Goal: Task Accomplishment & Management: Manage account settings

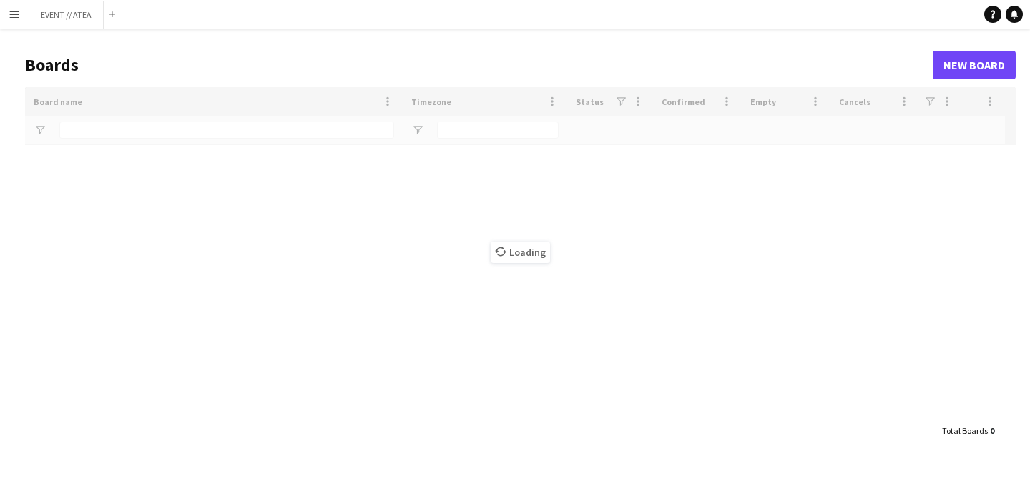
type input "*****"
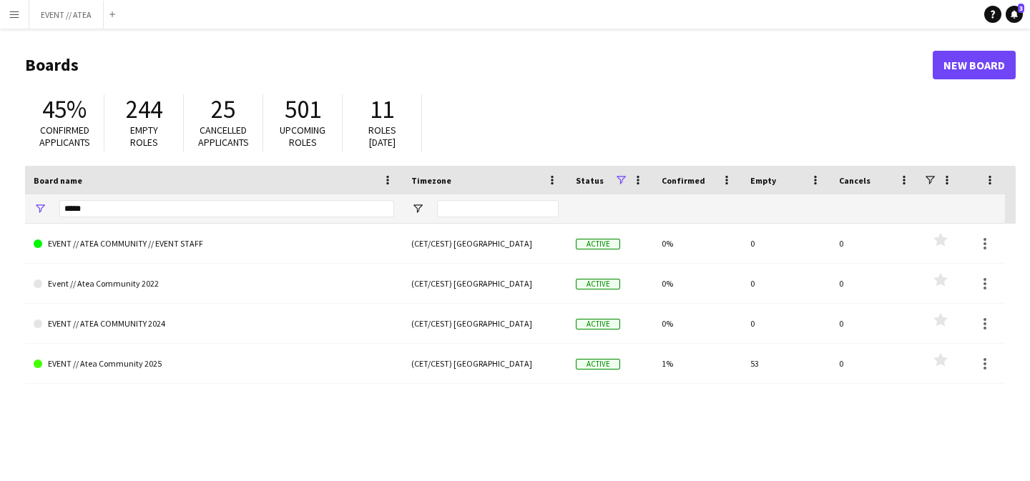
click at [16, 18] on app-icon "Menu" at bounding box center [14, 14] width 11 height 11
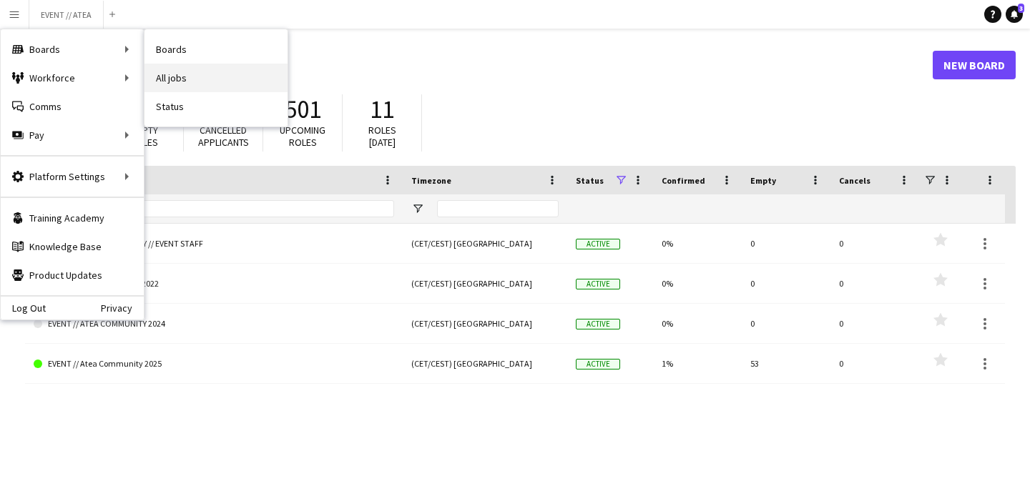
click at [167, 77] on link "All jobs" at bounding box center [216, 78] width 143 height 29
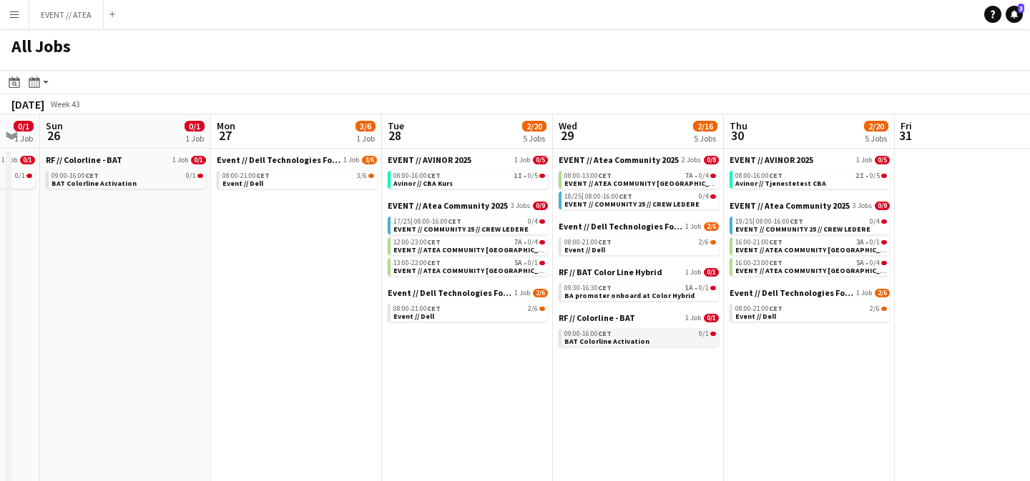
scroll to position [0, 471]
click at [610, 248] on link "08:00-21:00 CET 2/6 Event // Dell" at bounding box center [642, 246] width 152 height 16
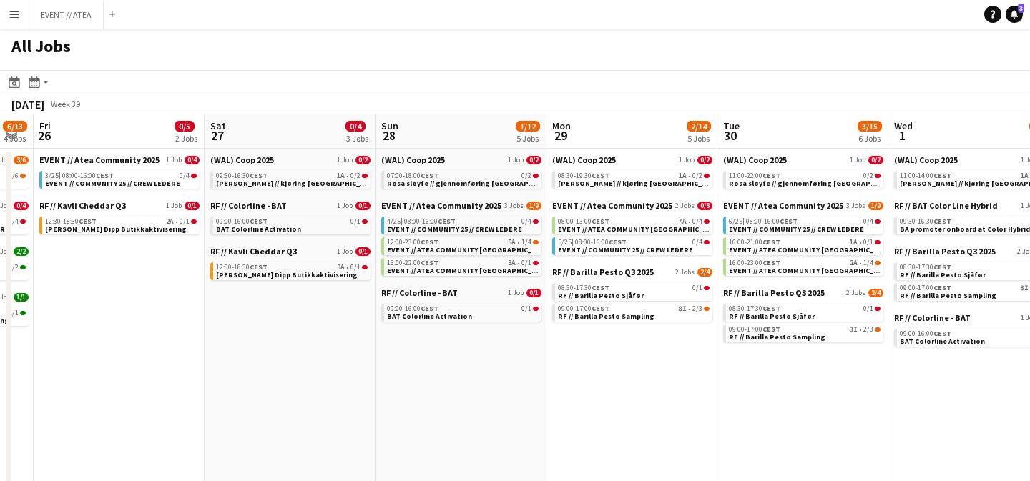
scroll to position [0, 308]
click at [53, 15] on button "EVENT // ATEA Close" at bounding box center [66, 15] width 74 height 28
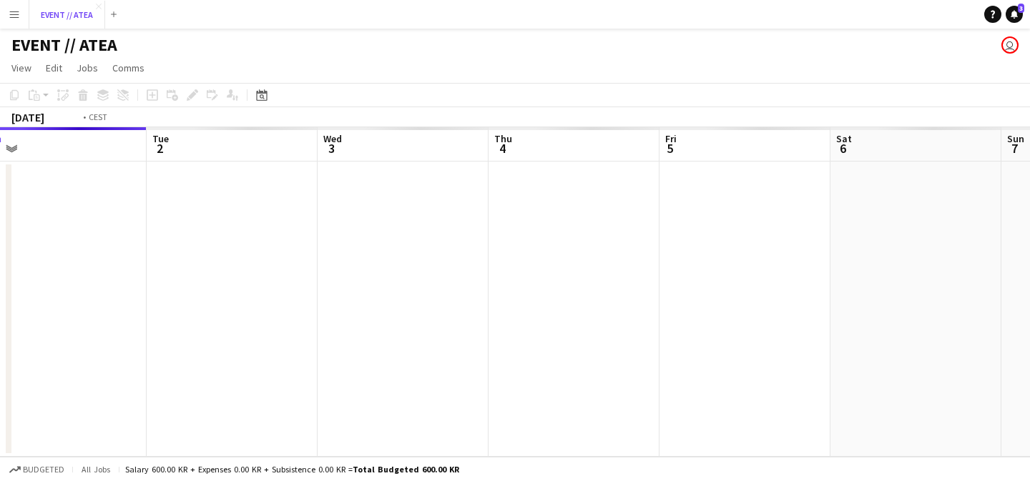
scroll to position [0, 642]
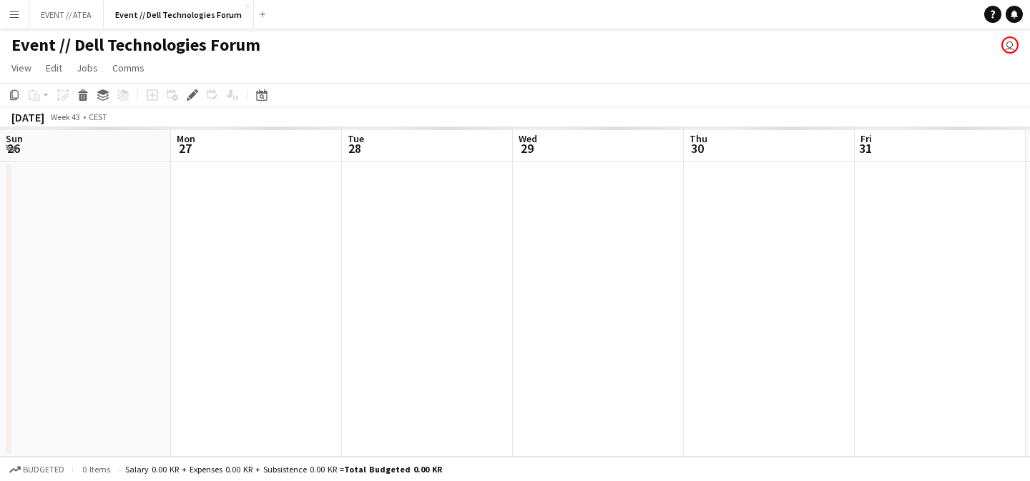
scroll to position [0, 492]
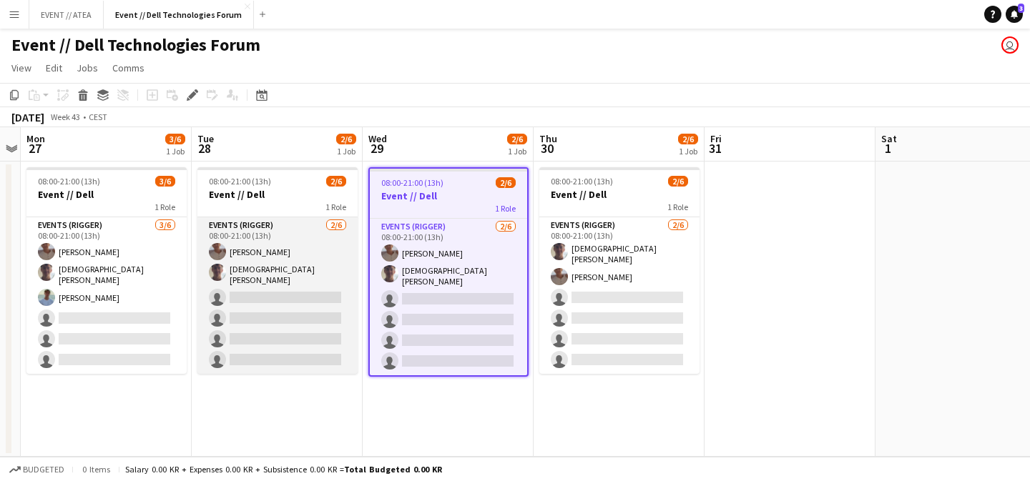
click at [215, 257] on app-user-avatar at bounding box center [217, 251] width 17 height 17
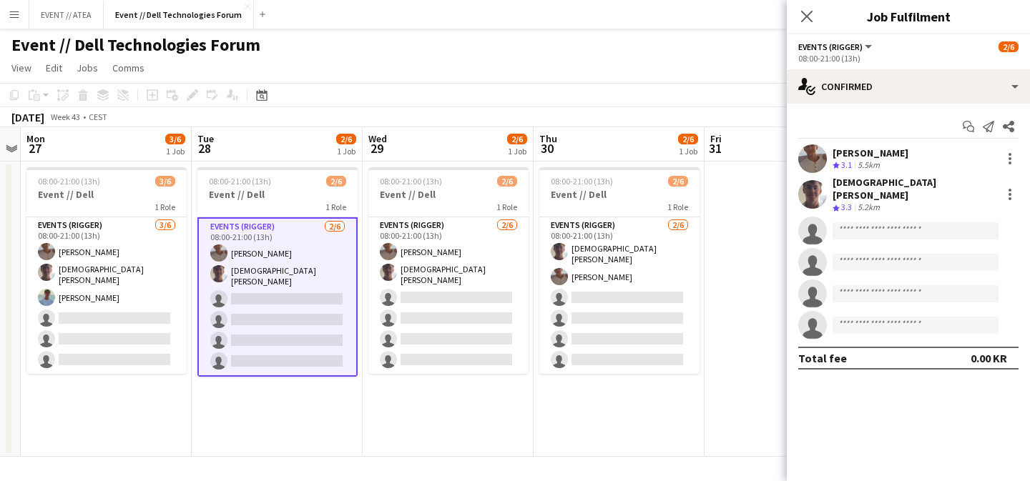
click at [808, 157] on app-user-avatar at bounding box center [812, 159] width 29 height 29
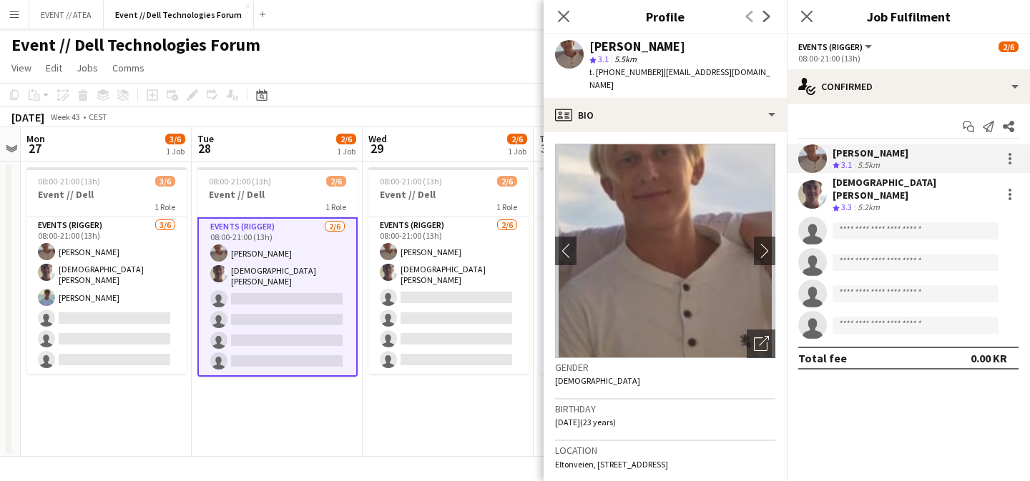
click at [812, 192] on app-user-avatar at bounding box center [812, 194] width 29 height 29
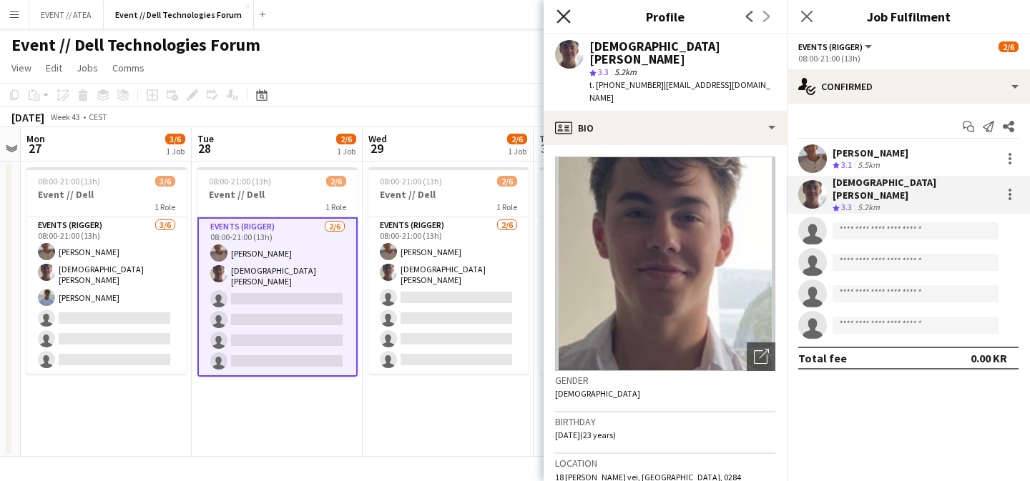
click at [557, 15] on icon "Close pop-in" at bounding box center [564, 16] width 14 height 14
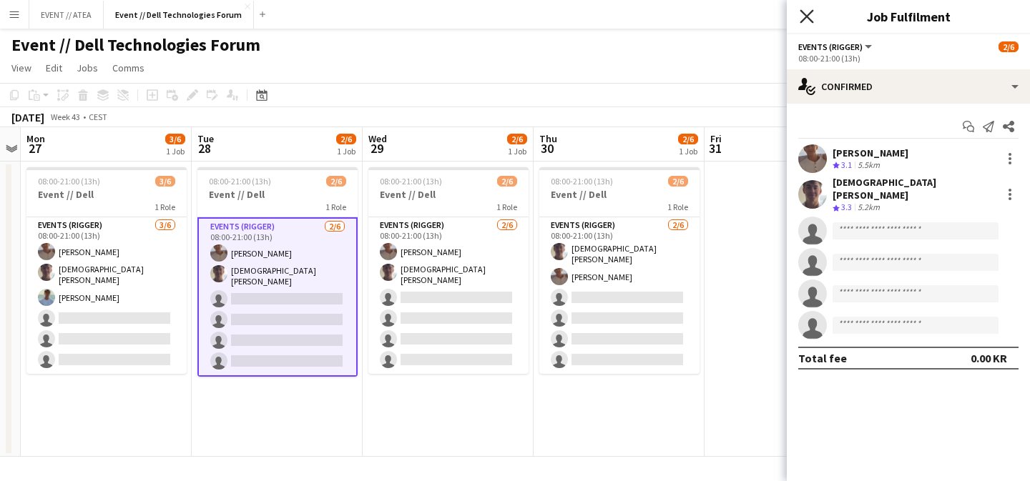
click at [800, 15] on icon "Close pop-in" at bounding box center [807, 16] width 14 height 14
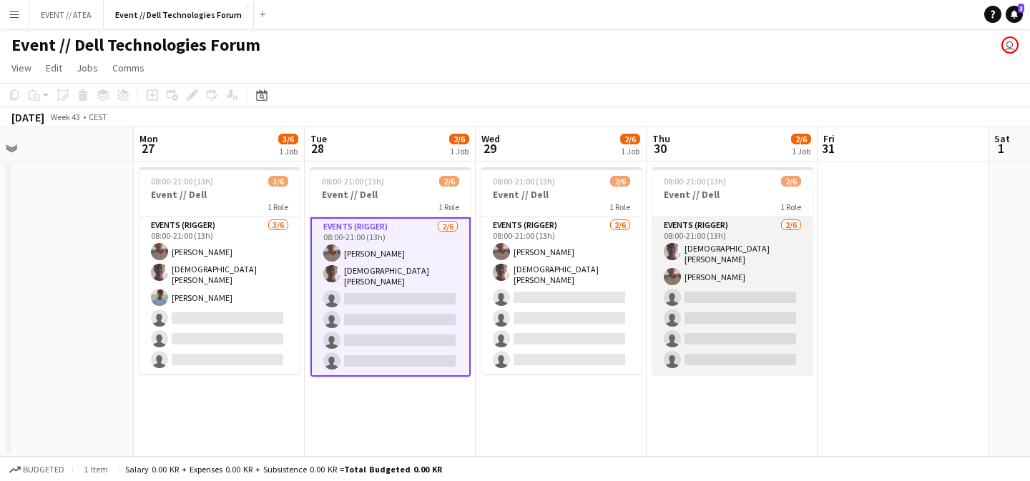
scroll to position [0, 363]
